Goal: Task Accomplishment & Management: Use online tool/utility

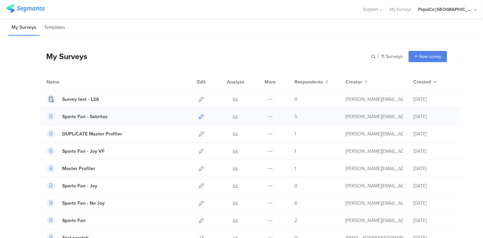
click at [199, 116] on icon at bounding box center [201, 116] width 5 height 5
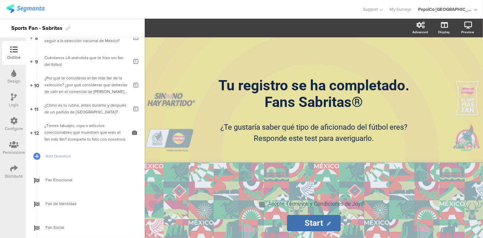
scroll to position [206, 0]
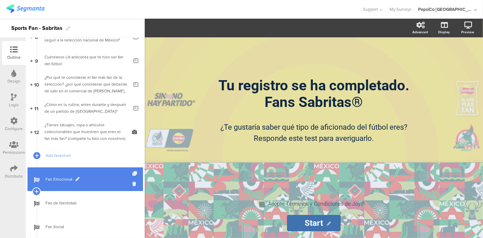
click at [69, 177] on span "Fan Emocional" at bounding box center [89, 179] width 87 height 7
